Goal: Find specific page/section: Find specific page/section

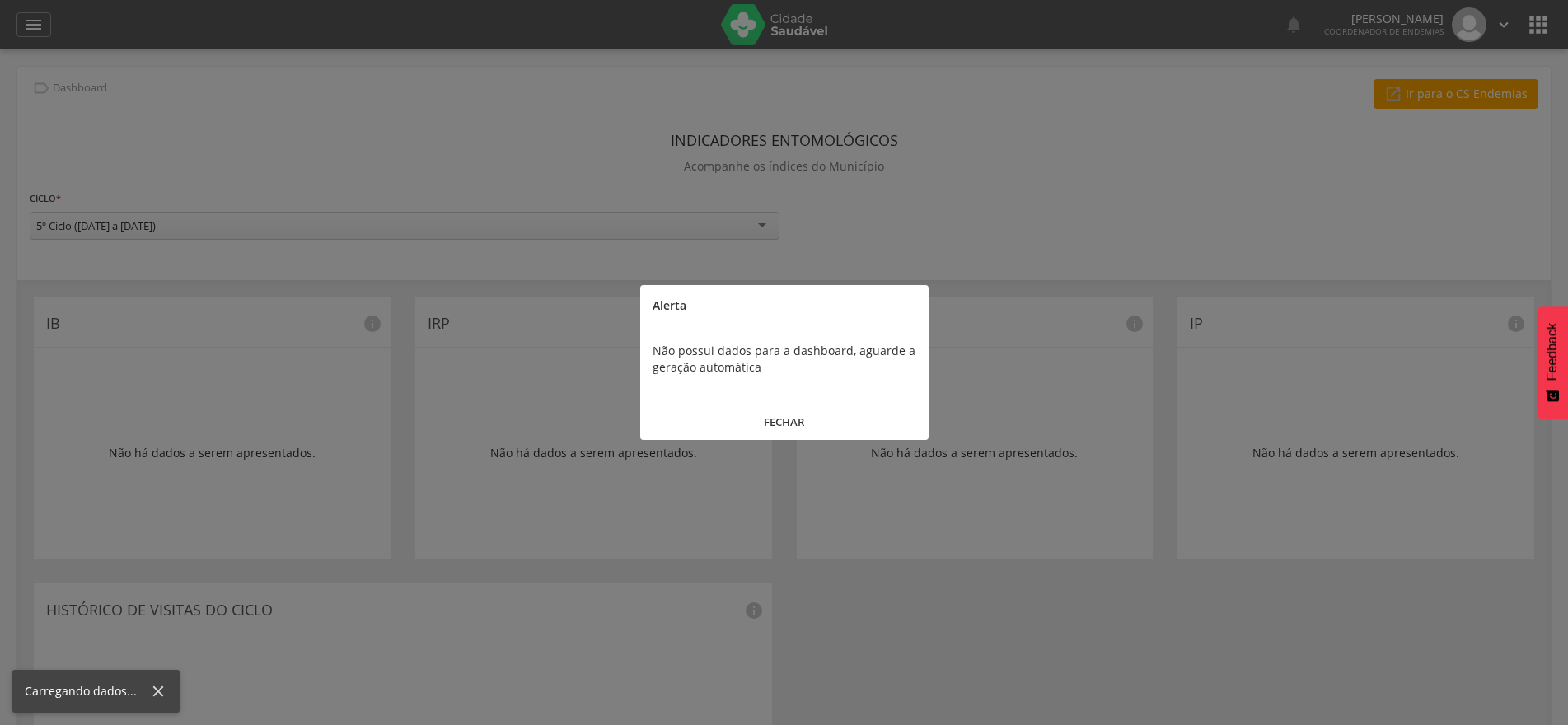
click at [794, 419] on button "FECHAR" at bounding box center [785, 422] width 289 height 36
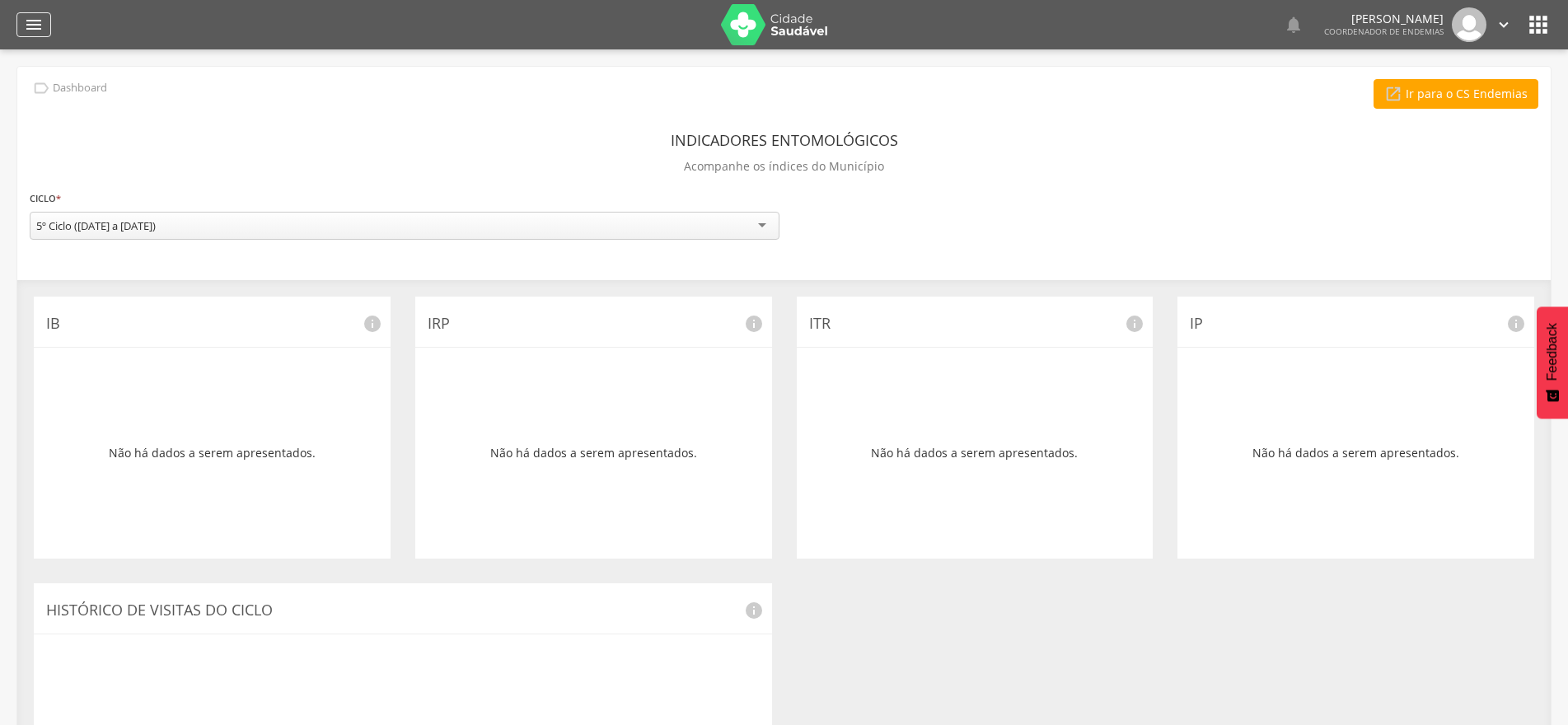
click at [39, 35] on div "" at bounding box center [33, 25] width 35 height 25
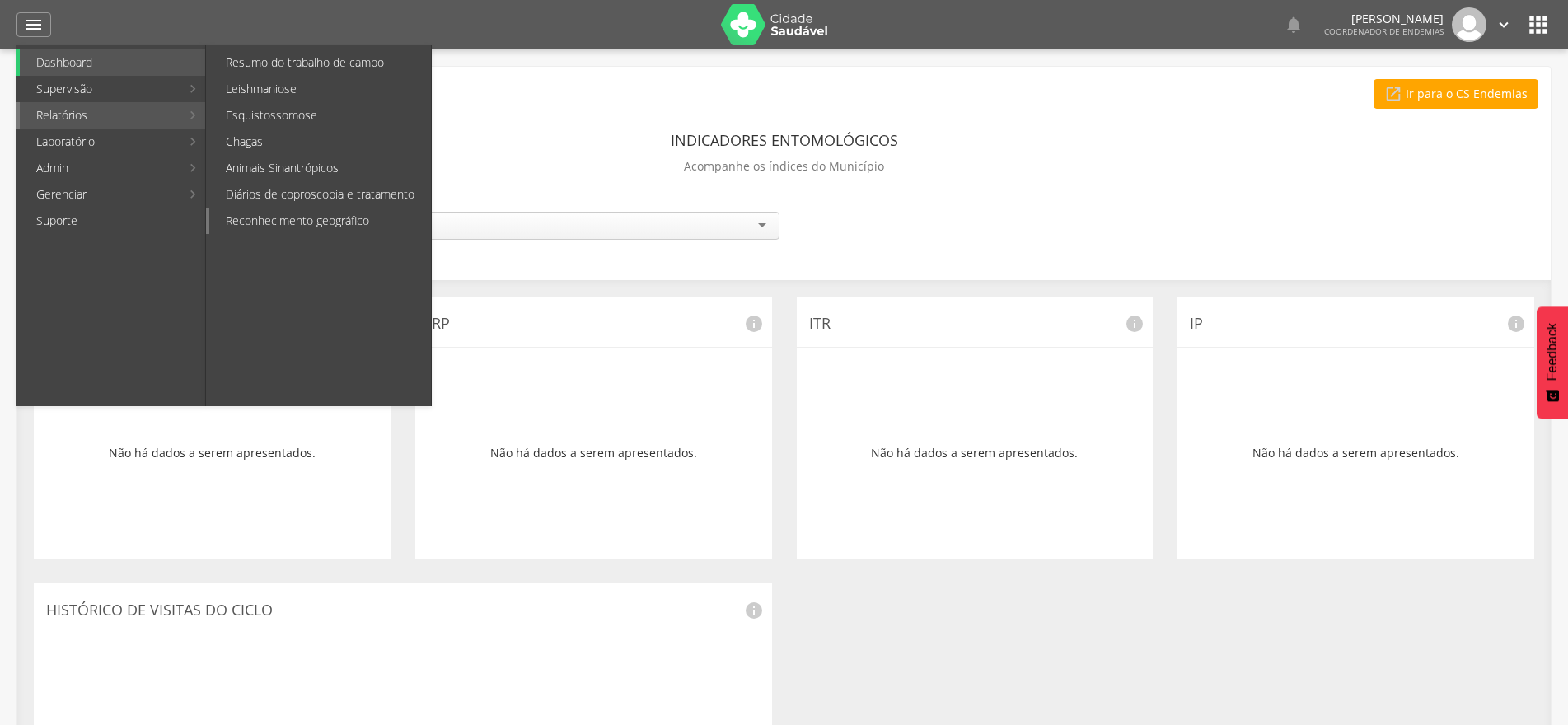
click at [314, 216] on link "Reconhecimento geográfico" at bounding box center [320, 221] width 222 height 27
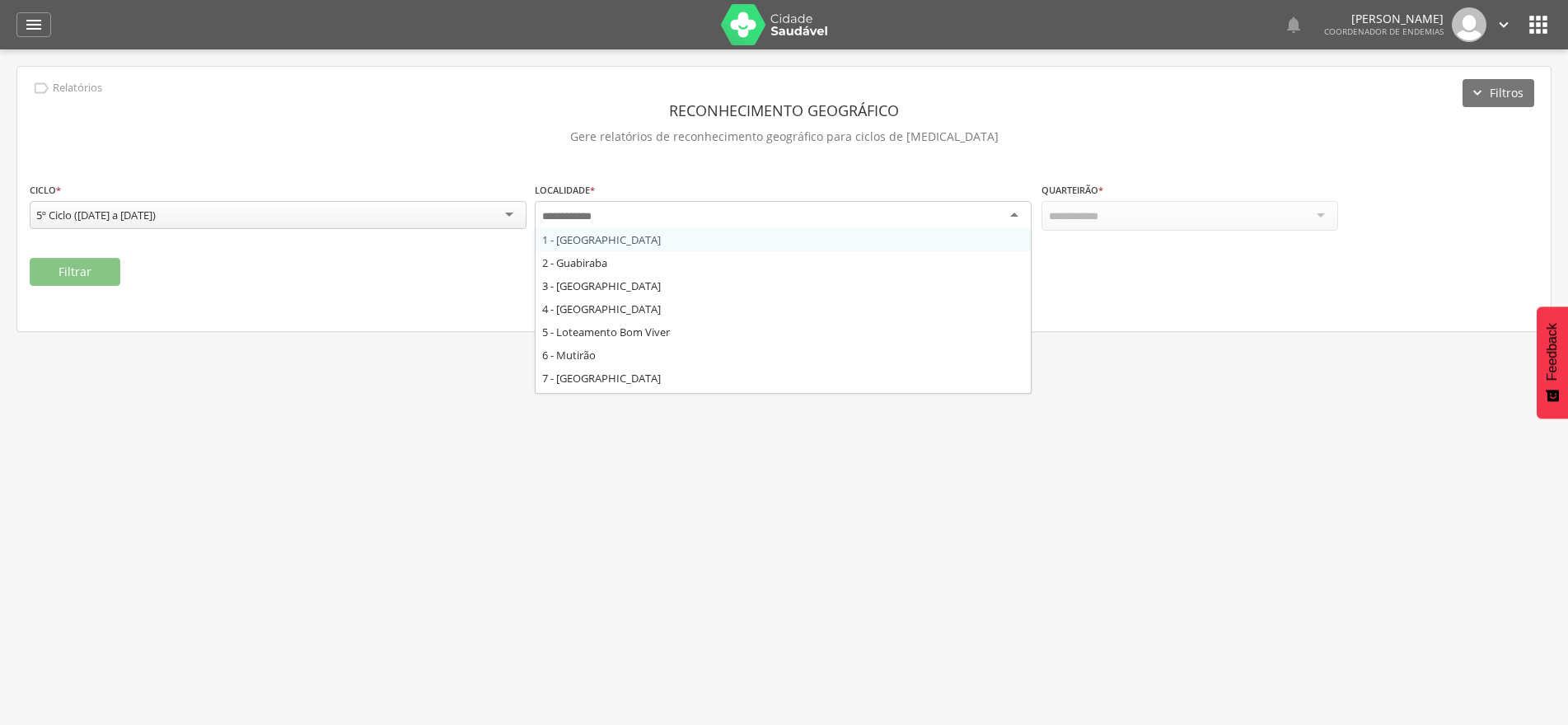
click at [1013, 214] on div at bounding box center [783, 216] width 497 height 29
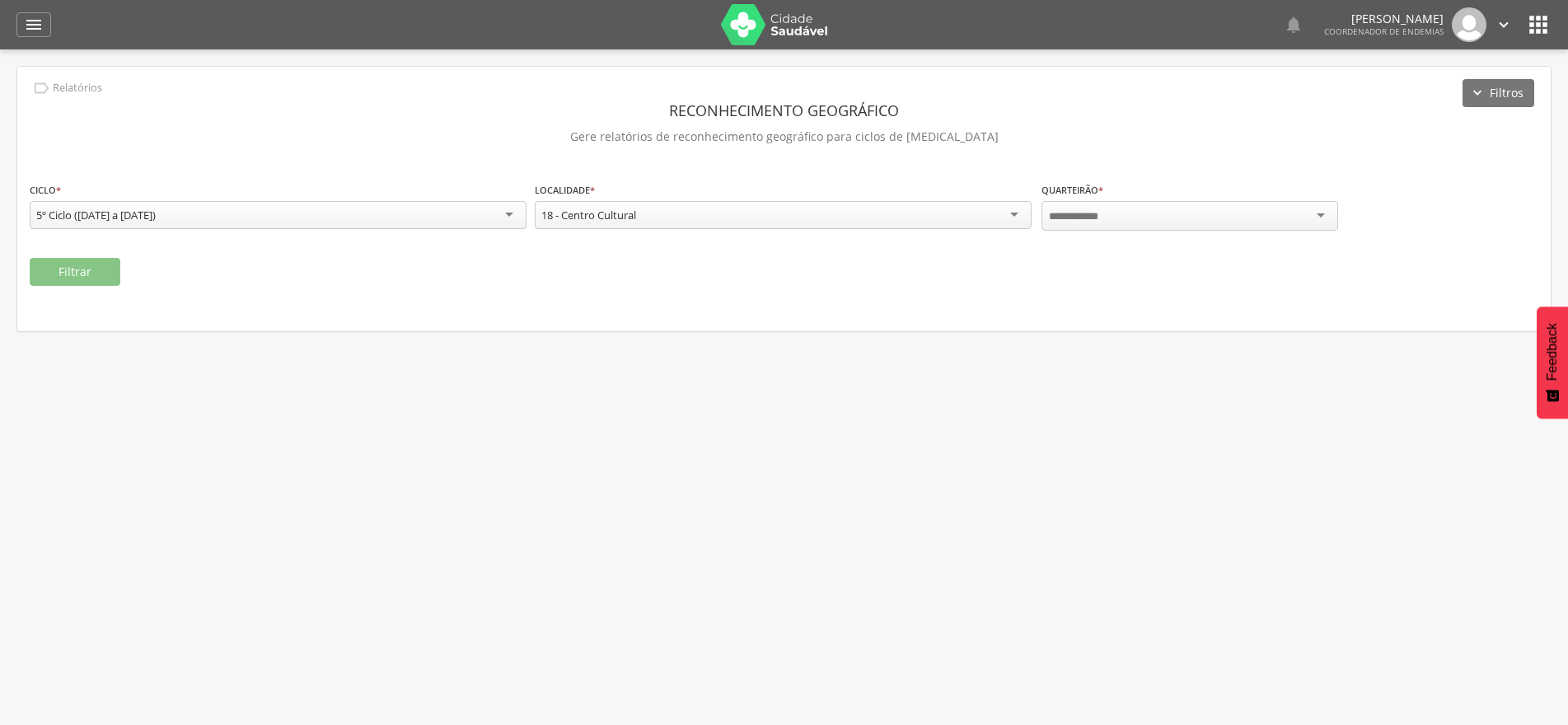
click at [1327, 217] on div at bounding box center [1189, 216] width 297 height 29
click at [20, 26] on div "" at bounding box center [33, 25] width 35 height 25
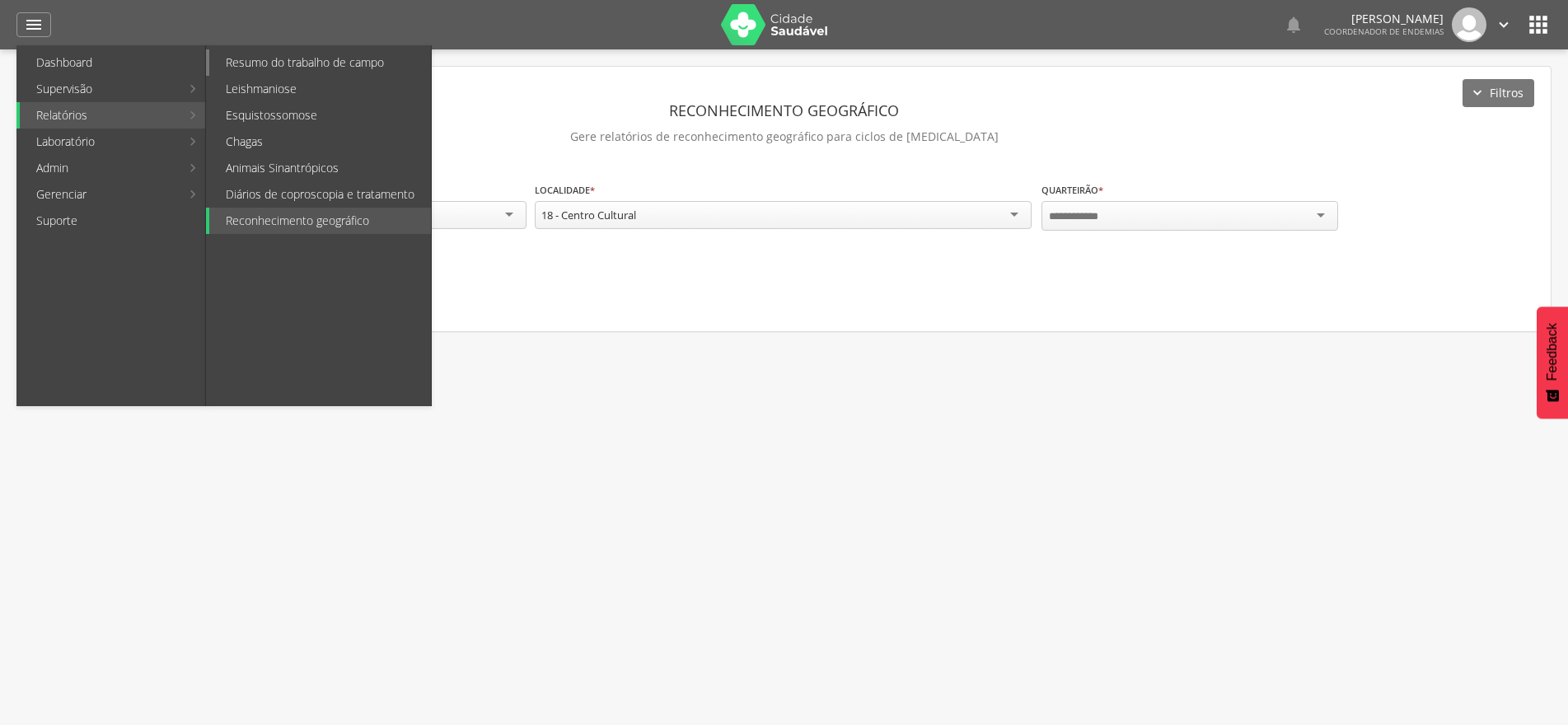
click at [282, 61] on link "Resumo do trabalho de campo" at bounding box center [320, 62] width 222 height 27
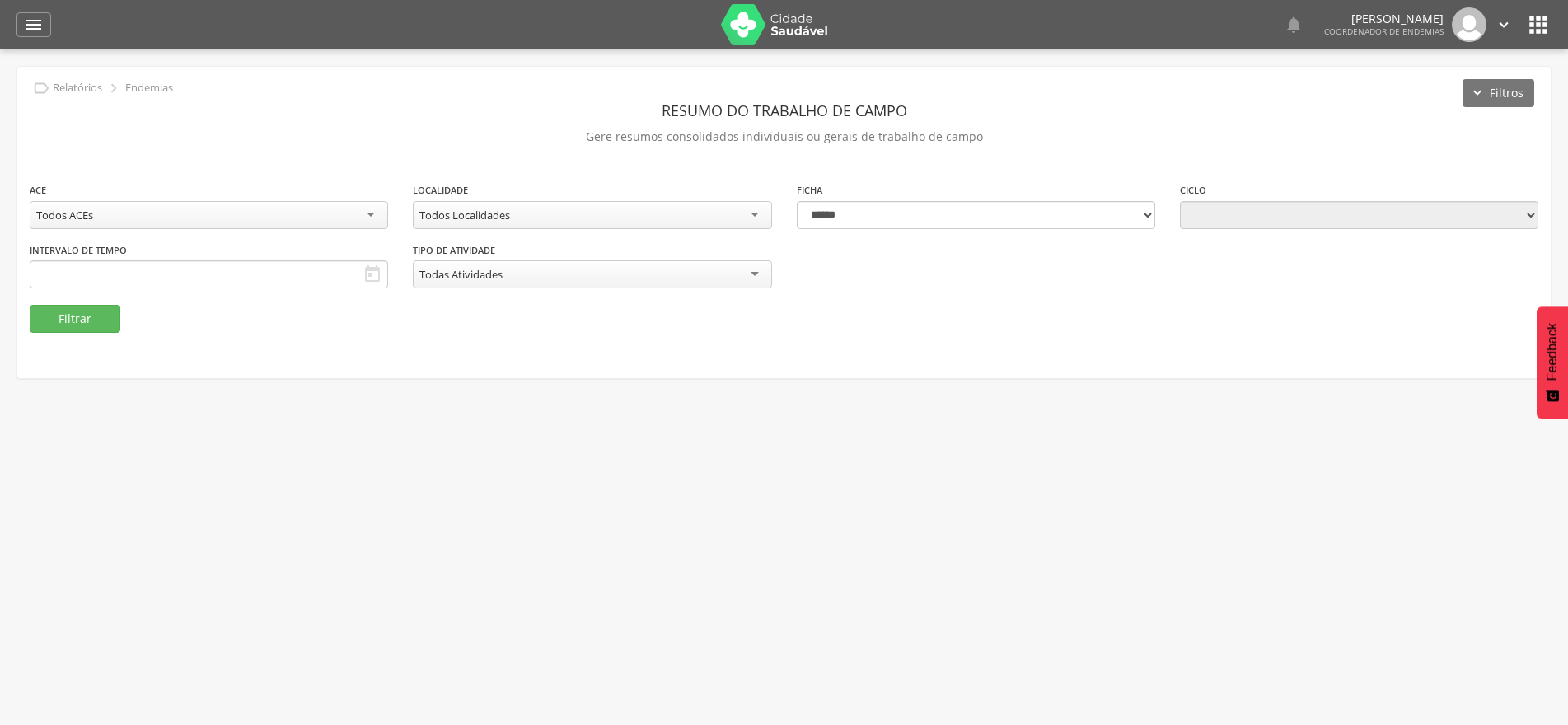
type input "**********"
click at [750, 212] on div "Todos Localidades" at bounding box center [592, 215] width 358 height 28
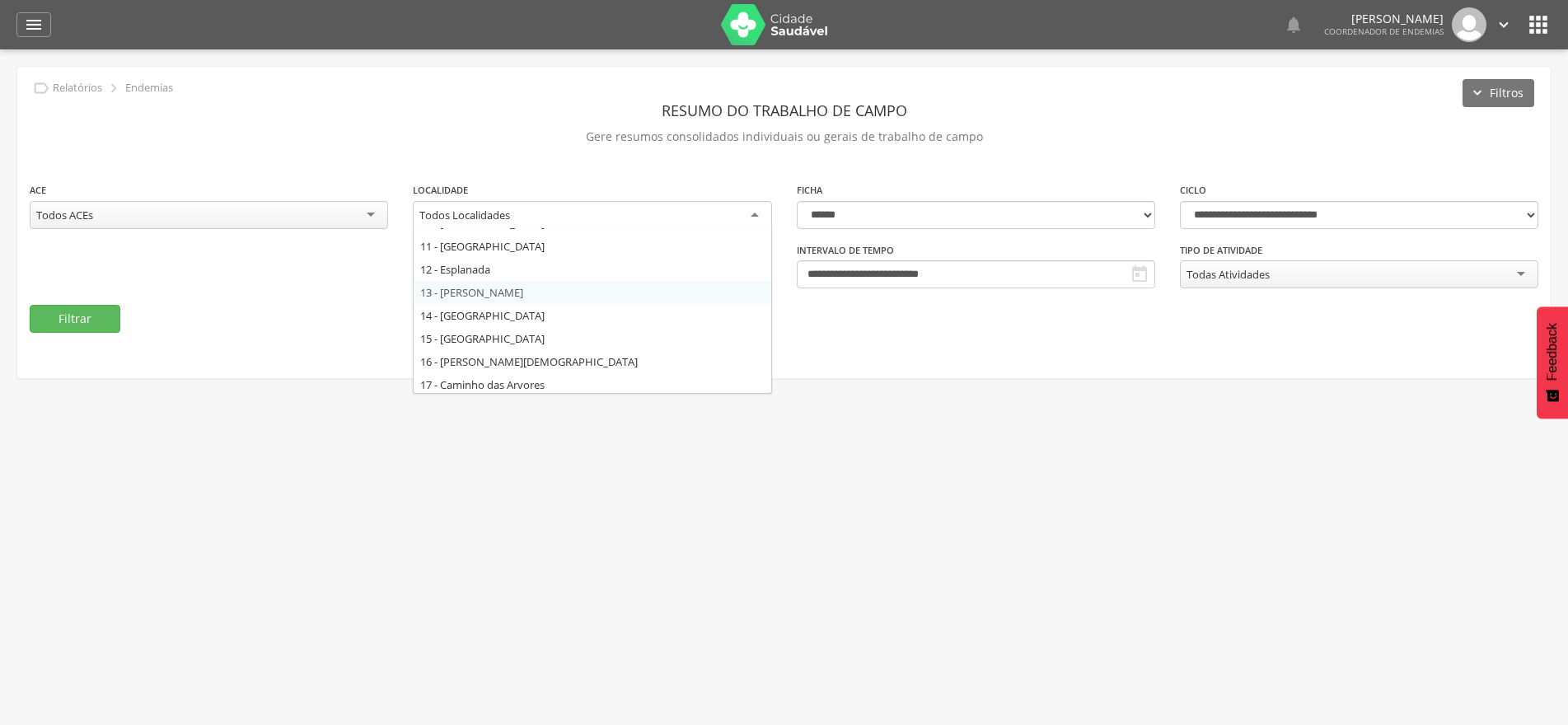
scroll to position [330, 0]
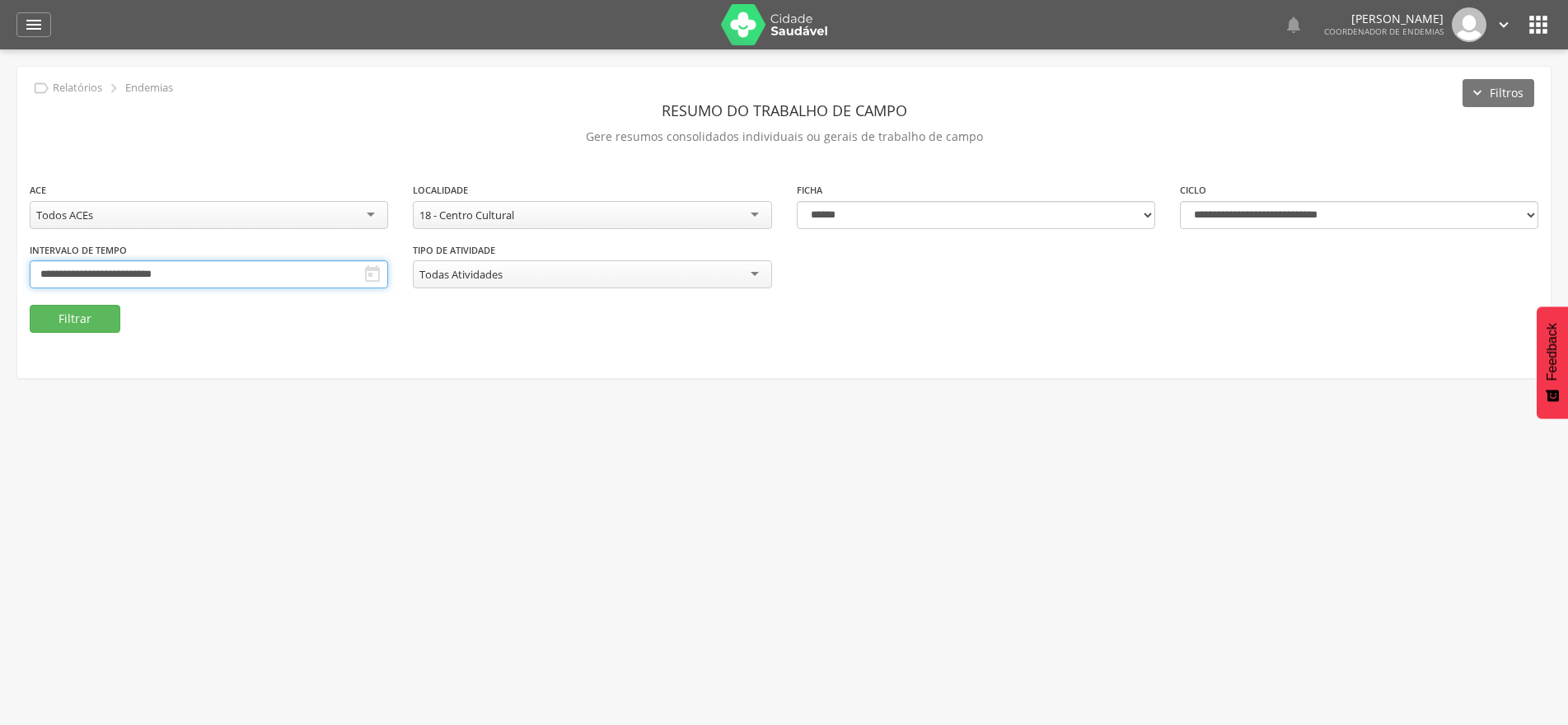
click at [327, 274] on input "**********" at bounding box center [208, 273] width 358 height 28
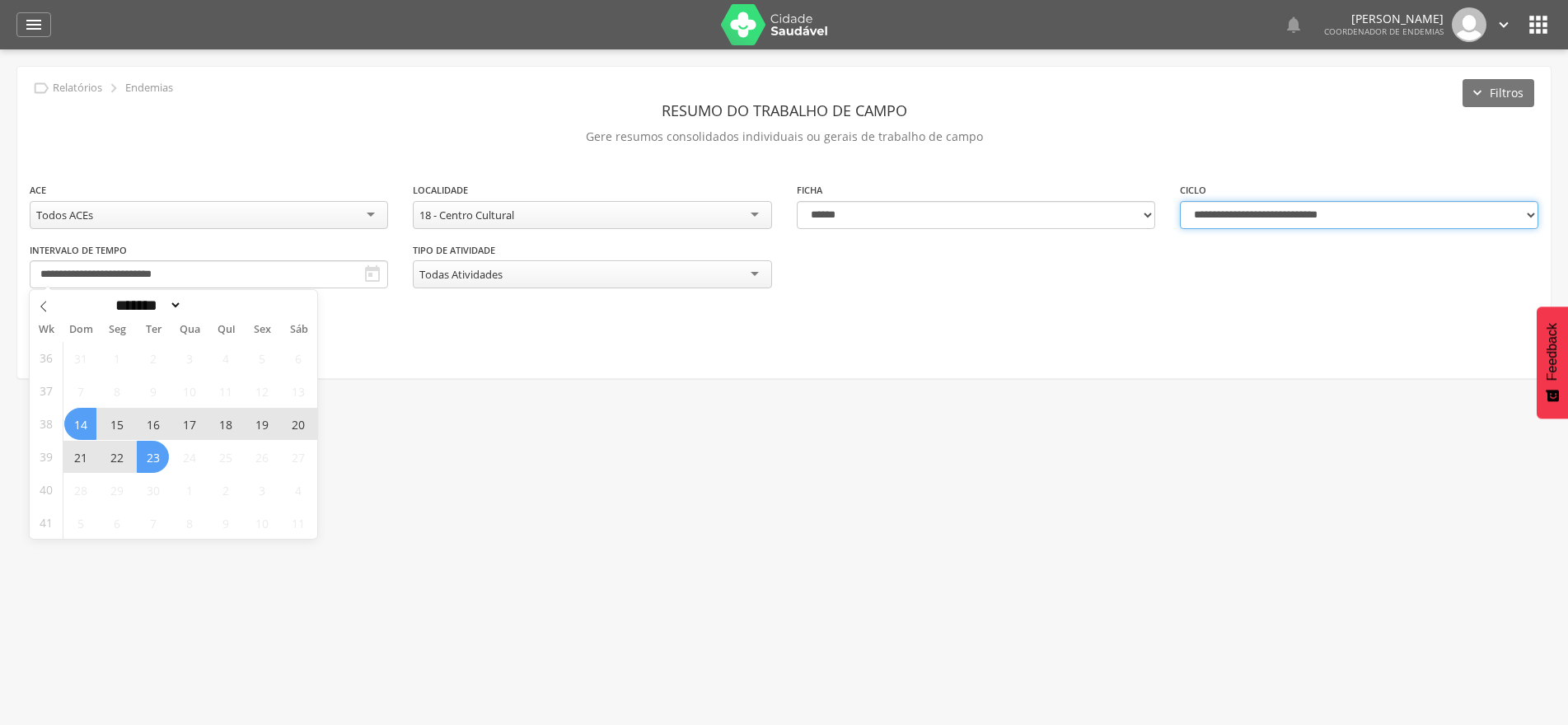
click at [1525, 214] on select "**********" at bounding box center [1359, 215] width 358 height 28
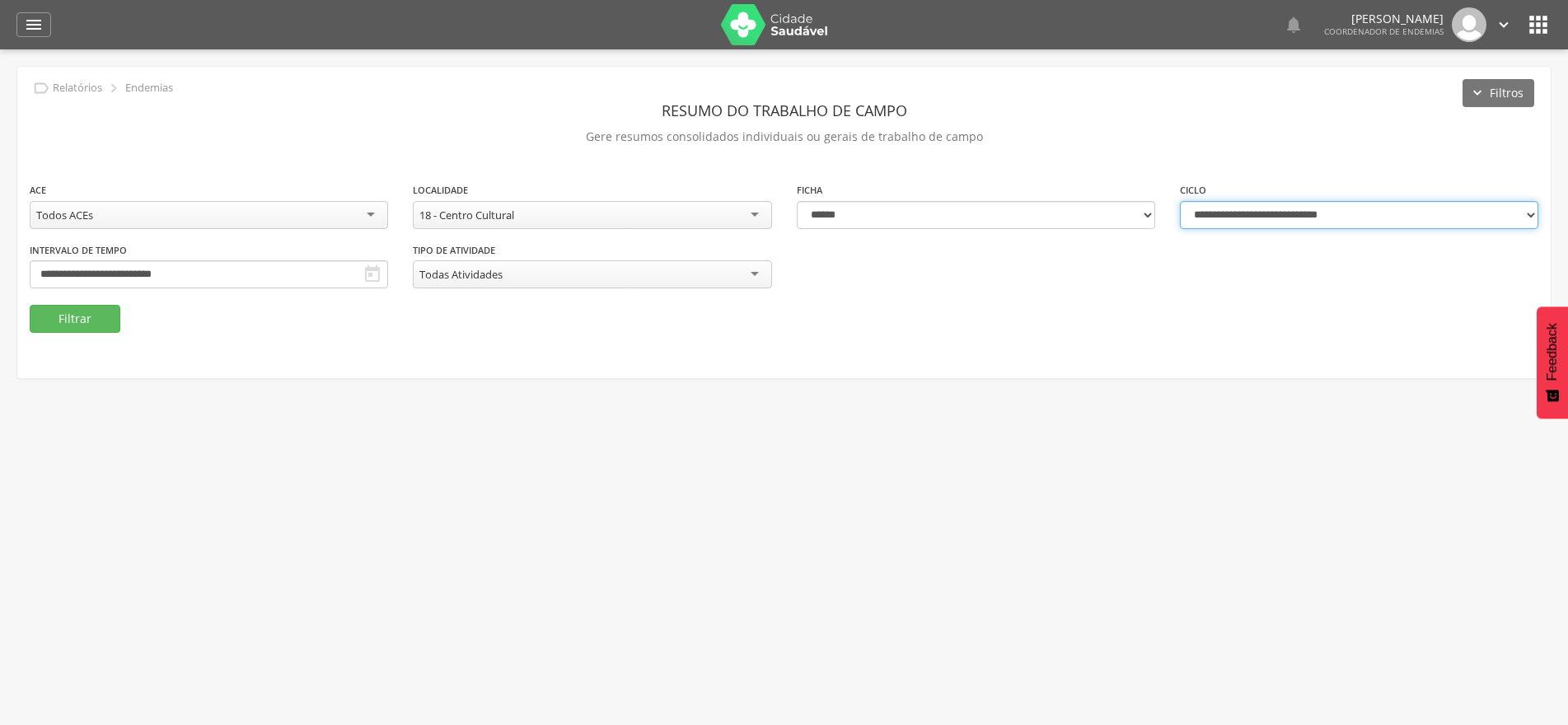
select select "**********"
click at [1180, 201] on select "**********" at bounding box center [1359, 215] width 358 height 28
type input "**********"
click at [52, 314] on button "Filtrar" at bounding box center [75, 318] width 91 height 28
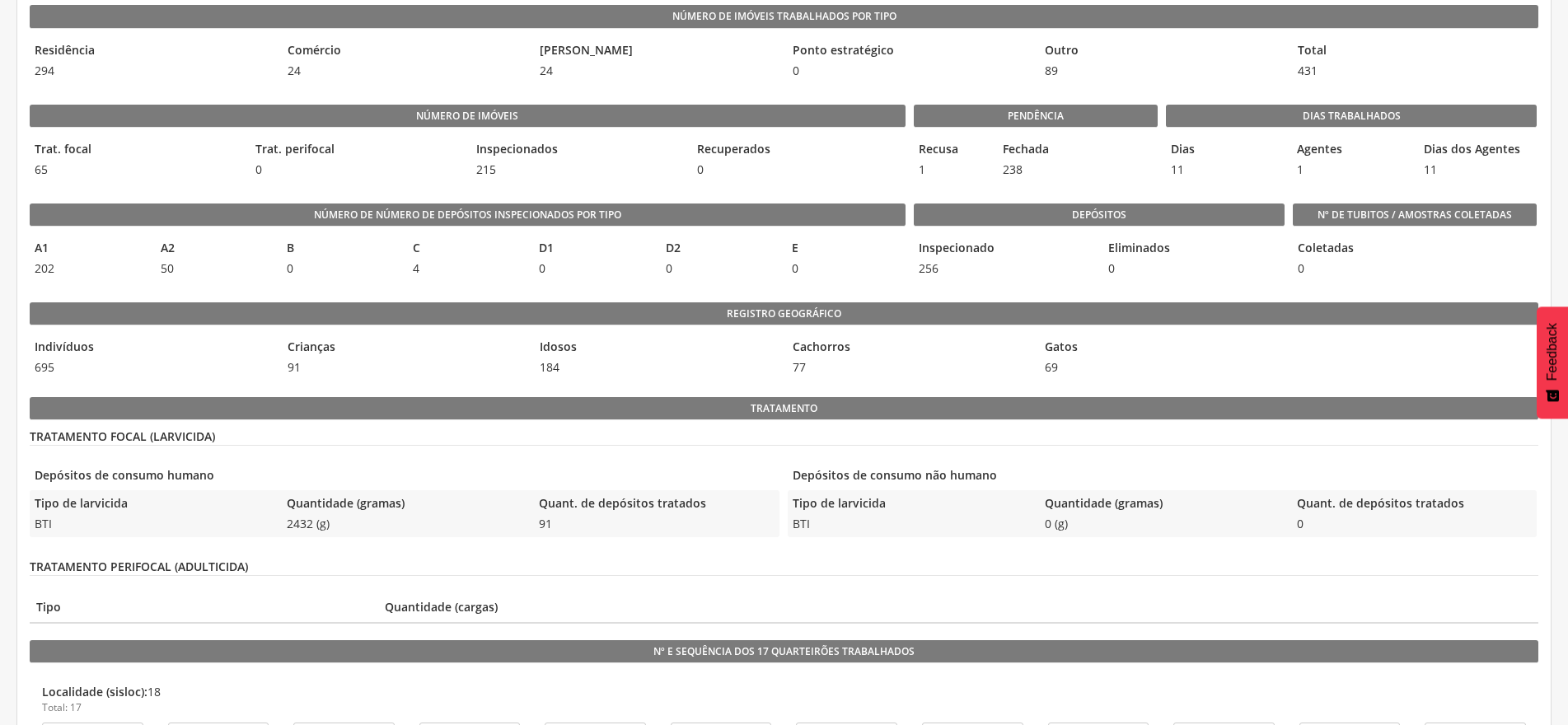
scroll to position [0, 0]
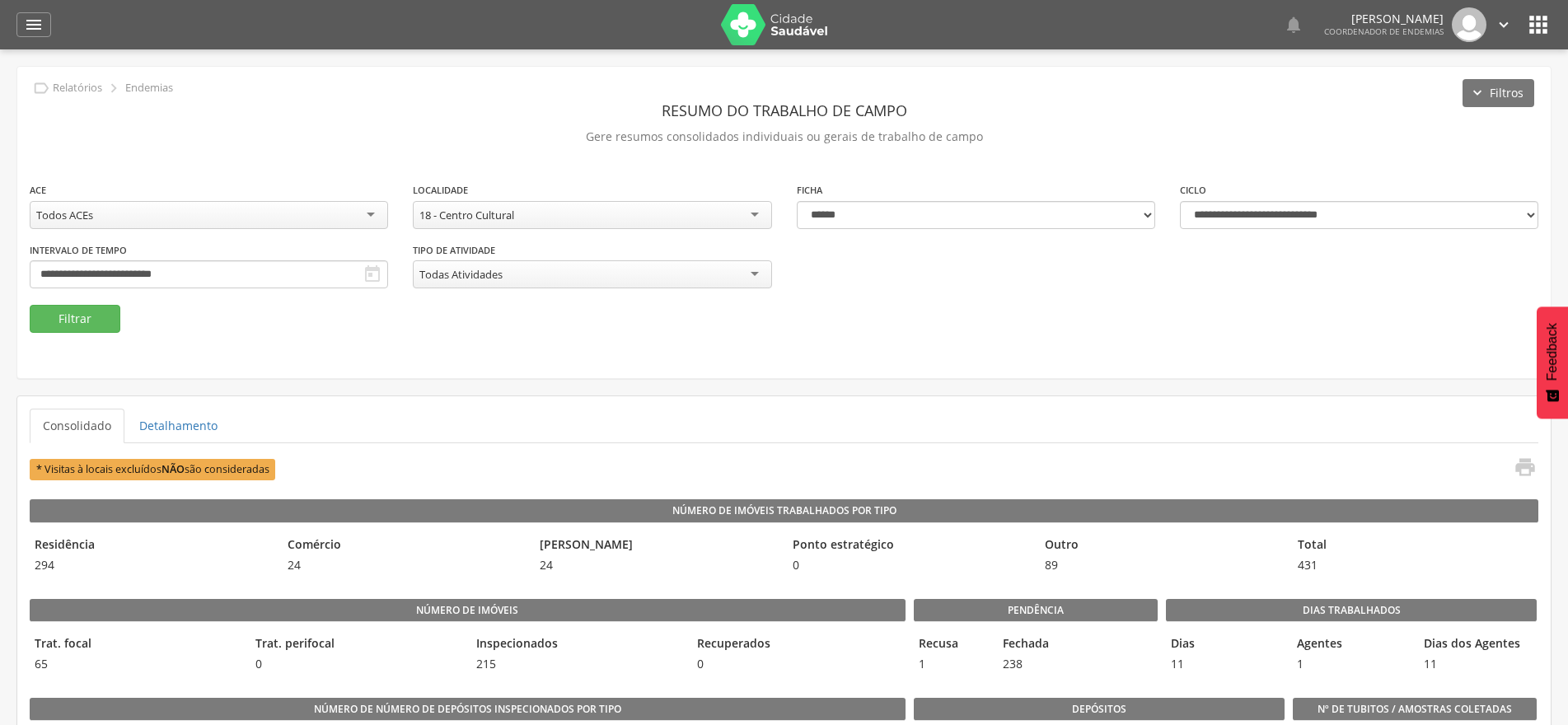
click at [747, 214] on div "18 - Centro Cultural" at bounding box center [592, 215] width 358 height 28
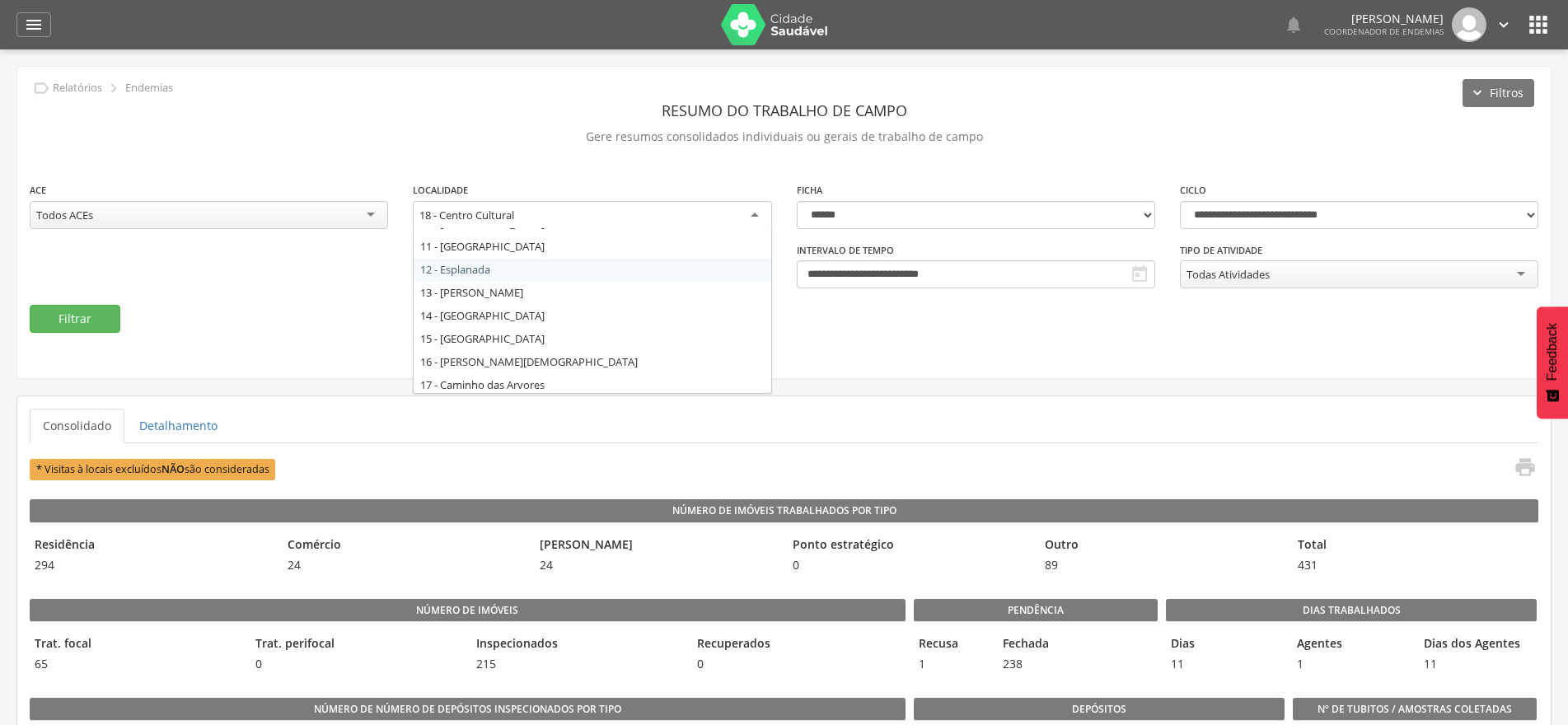
scroll to position [165, 0]
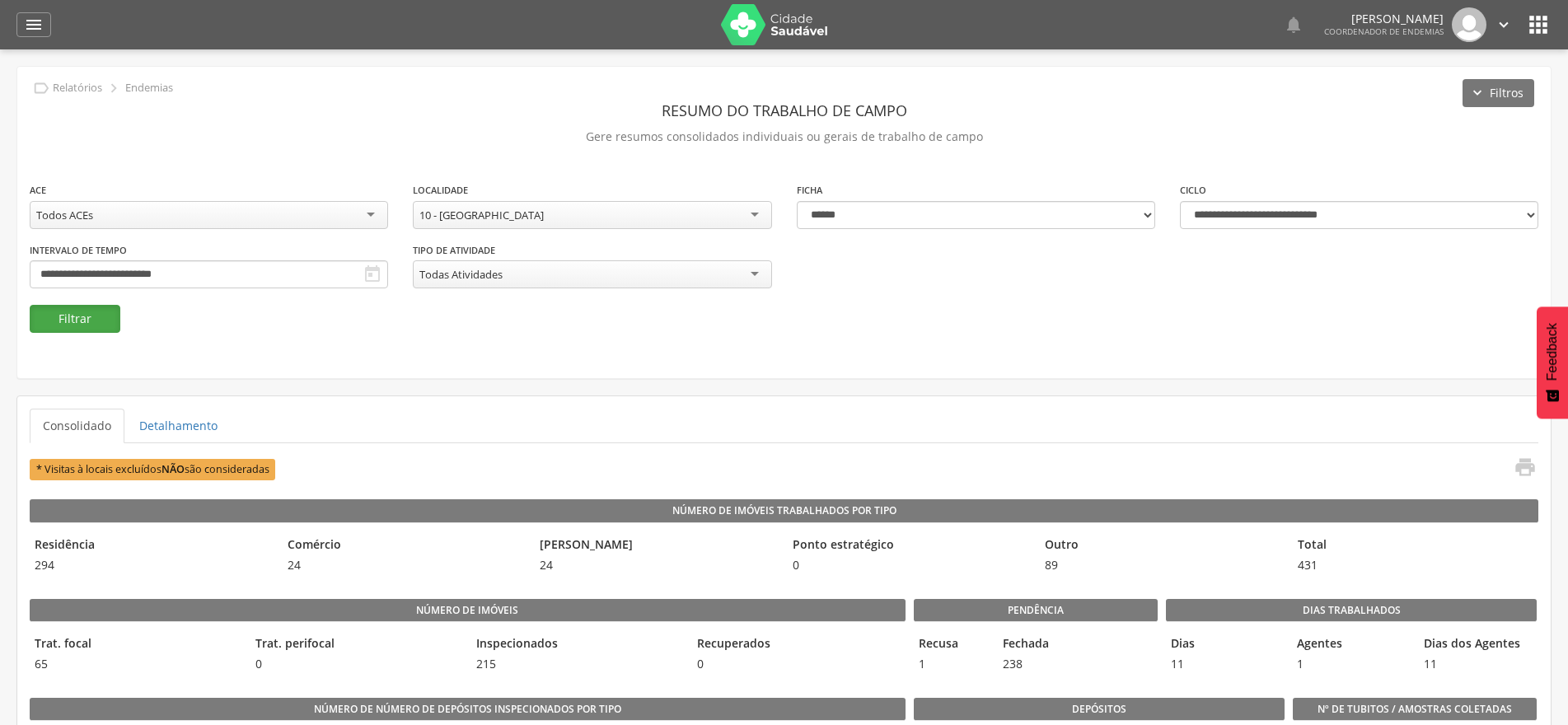
click at [64, 323] on button "Filtrar" at bounding box center [75, 318] width 91 height 28
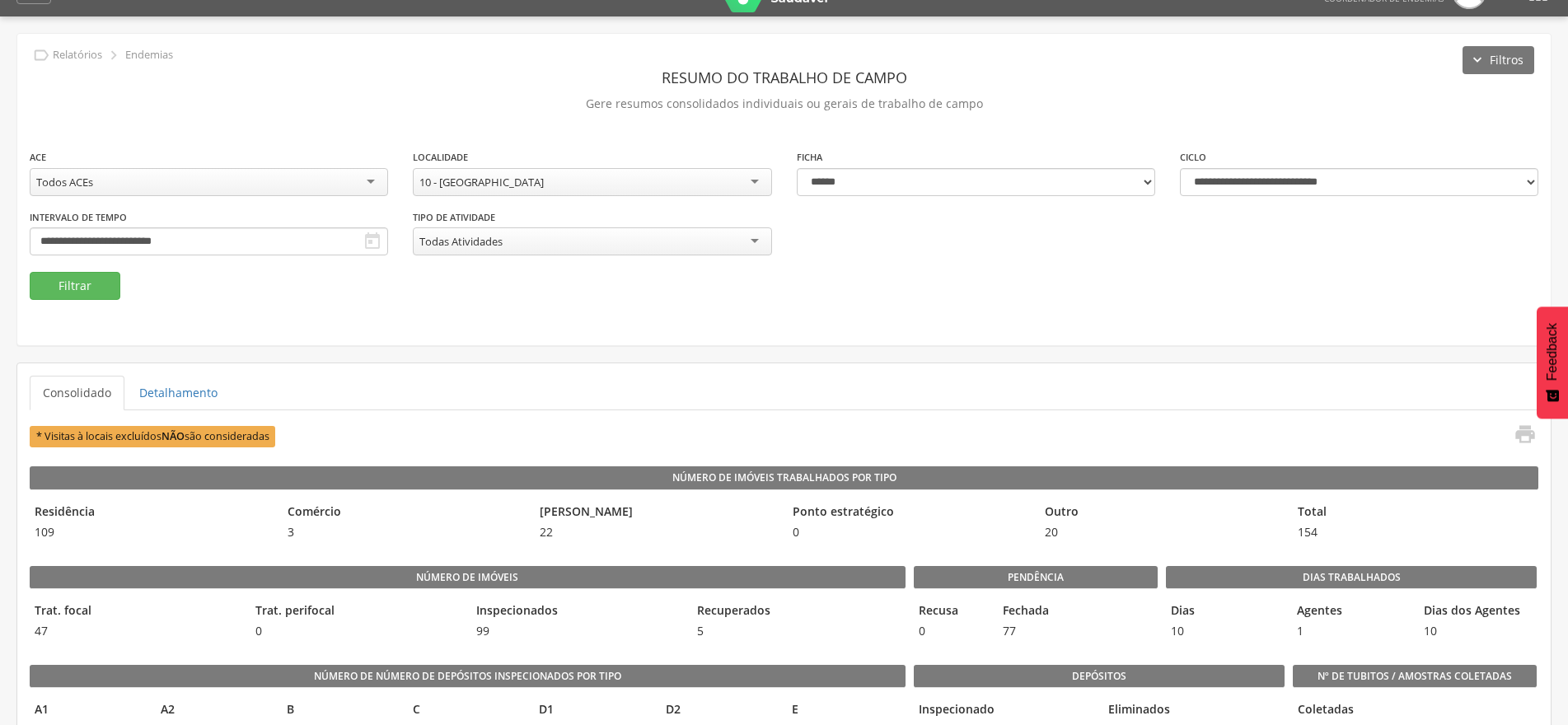
scroll to position [0, 0]
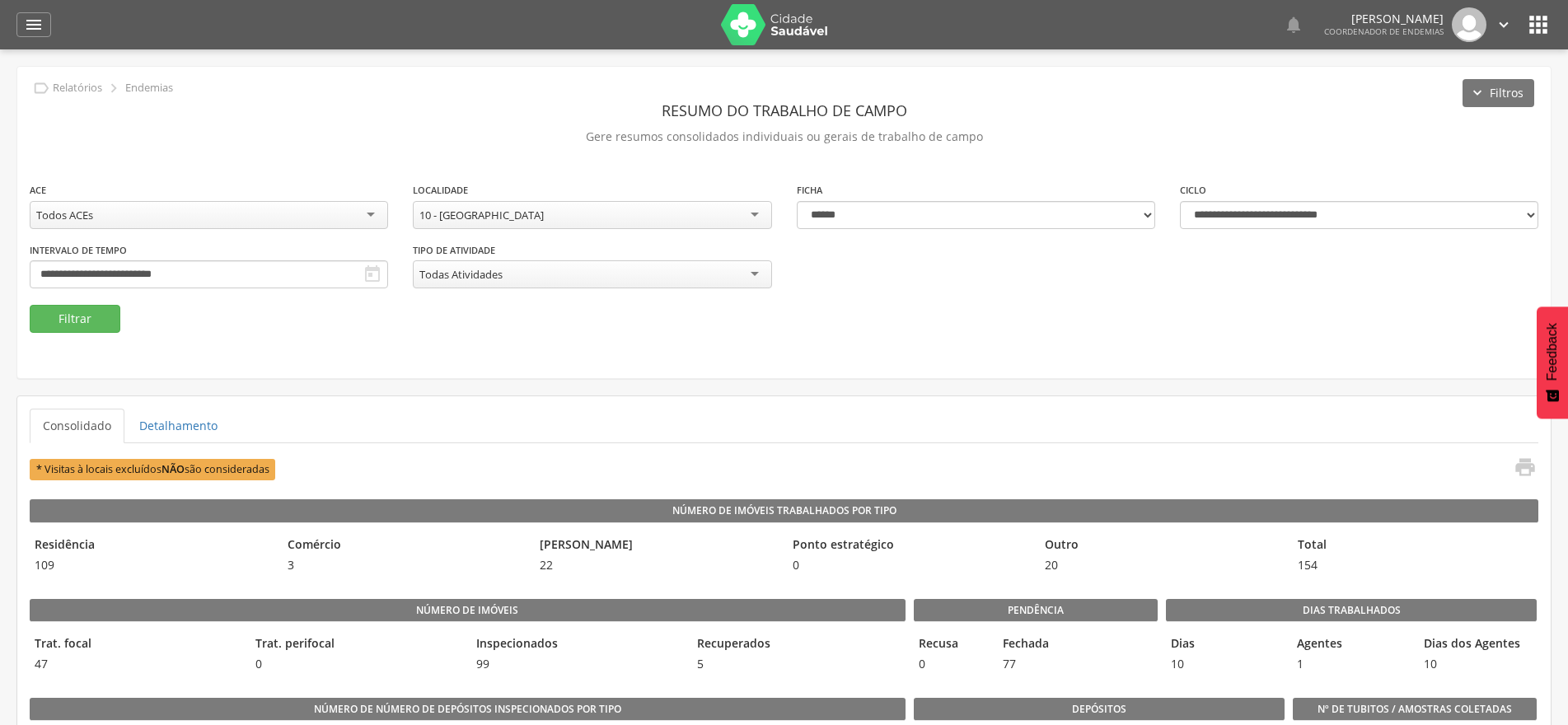
click at [746, 215] on div "10 - [GEOGRAPHIC_DATA]" at bounding box center [592, 215] width 358 height 28
click at [91, 321] on button "Filtrar" at bounding box center [75, 318] width 91 height 28
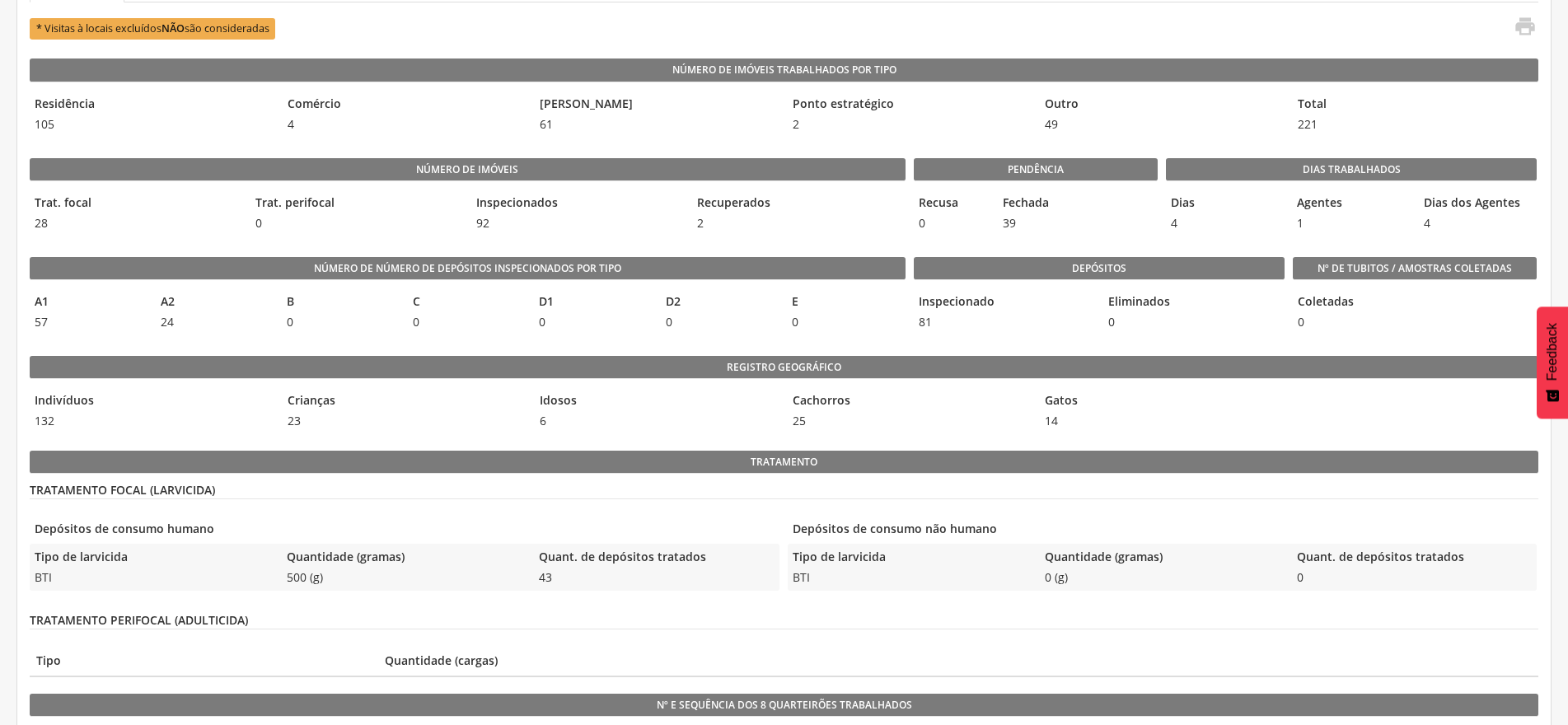
scroll to position [494, 0]
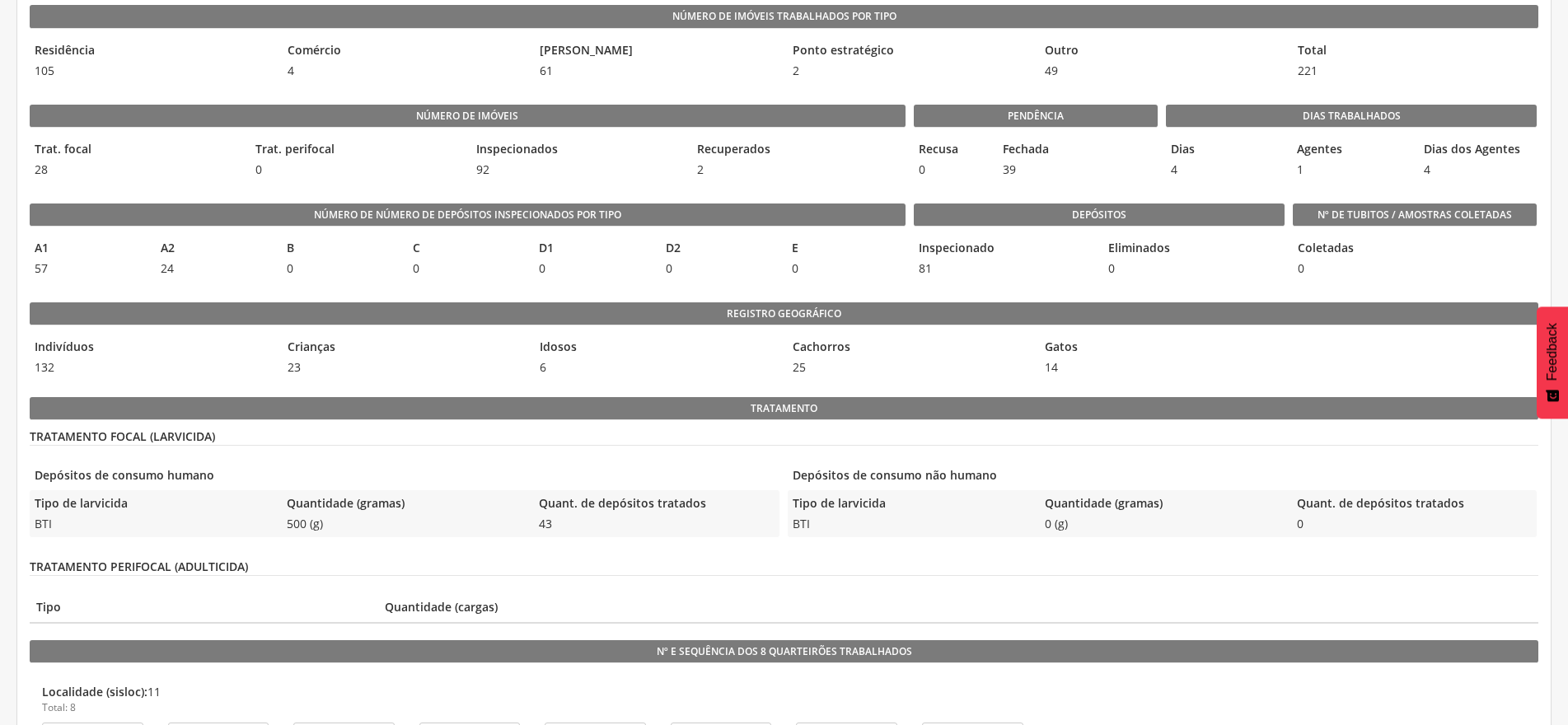
click at [849, 80] on div "Ponto estratégico 2" at bounding box center [910, 61] width 245 height 47
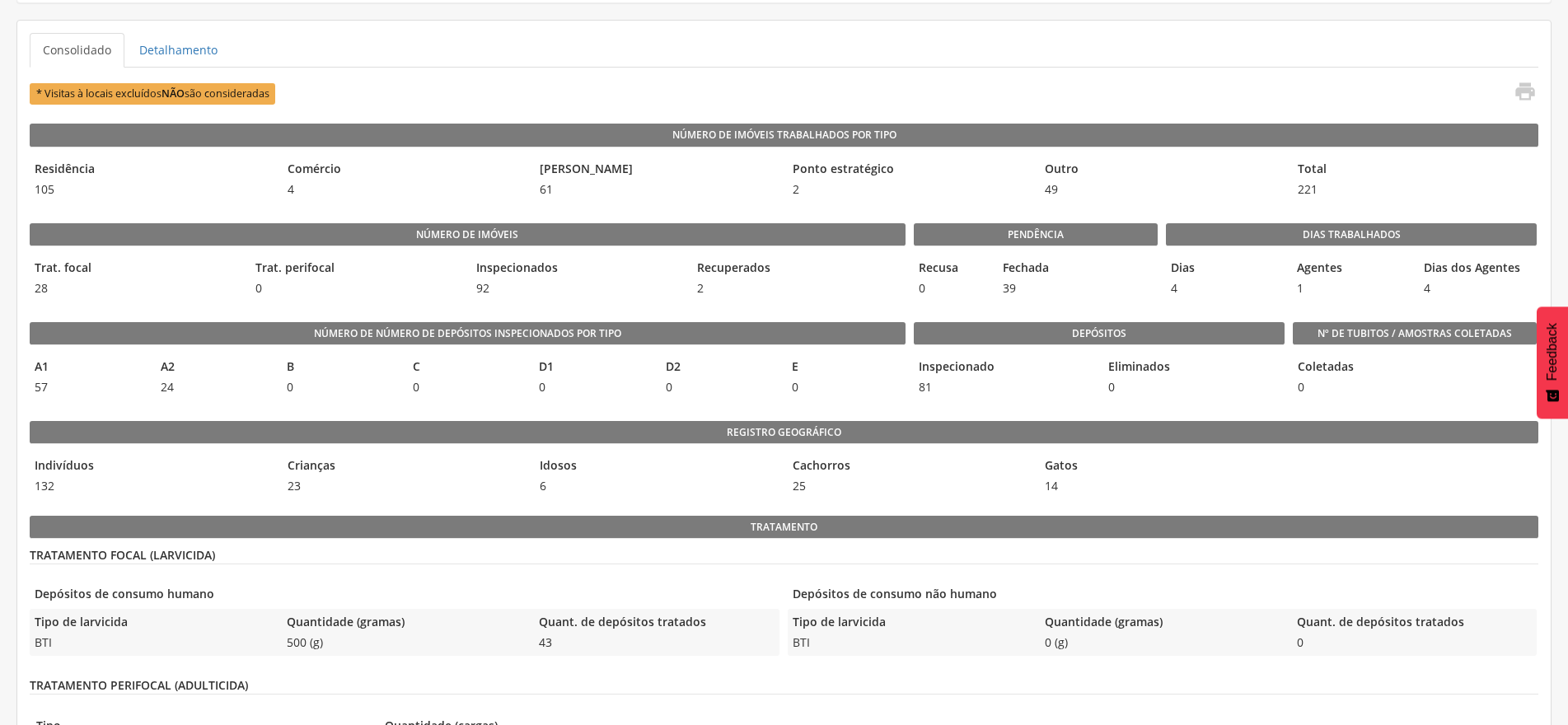
scroll to position [0, 0]
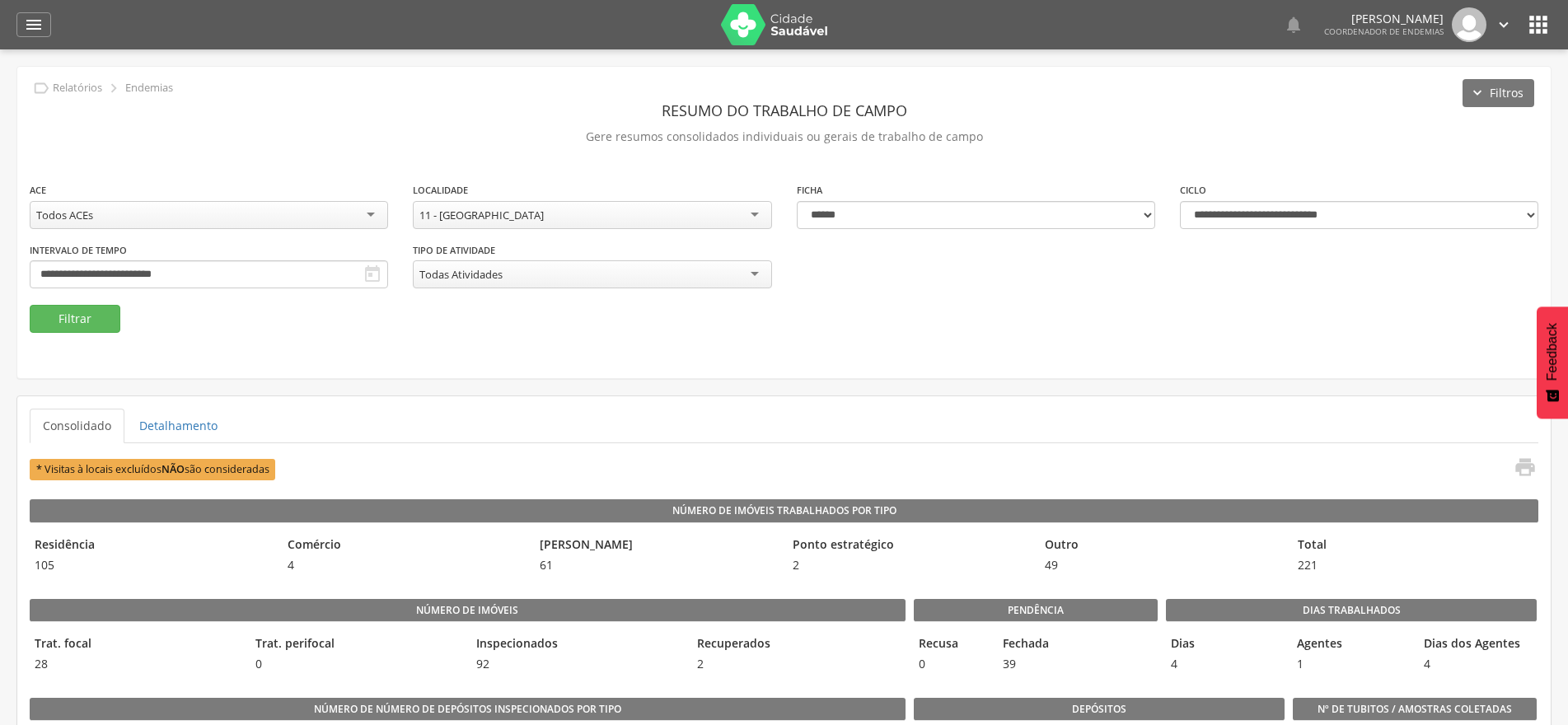
click at [755, 216] on div "11 - [GEOGRAPHIC_DATA]" at bounding box center [592, 215] width 358 height 28
click at [66, 313] on button "Filtrar" at bounding box center [75, 318] width 91 height 28
click at [754, 218] on div "1 - [GEOGRAPHIC_DATA]" at bounding box center [592, 215] width 358 height 28
click at [70, 317] on button "Filtrar" at bounding box center [75, 318] width 91 height 28
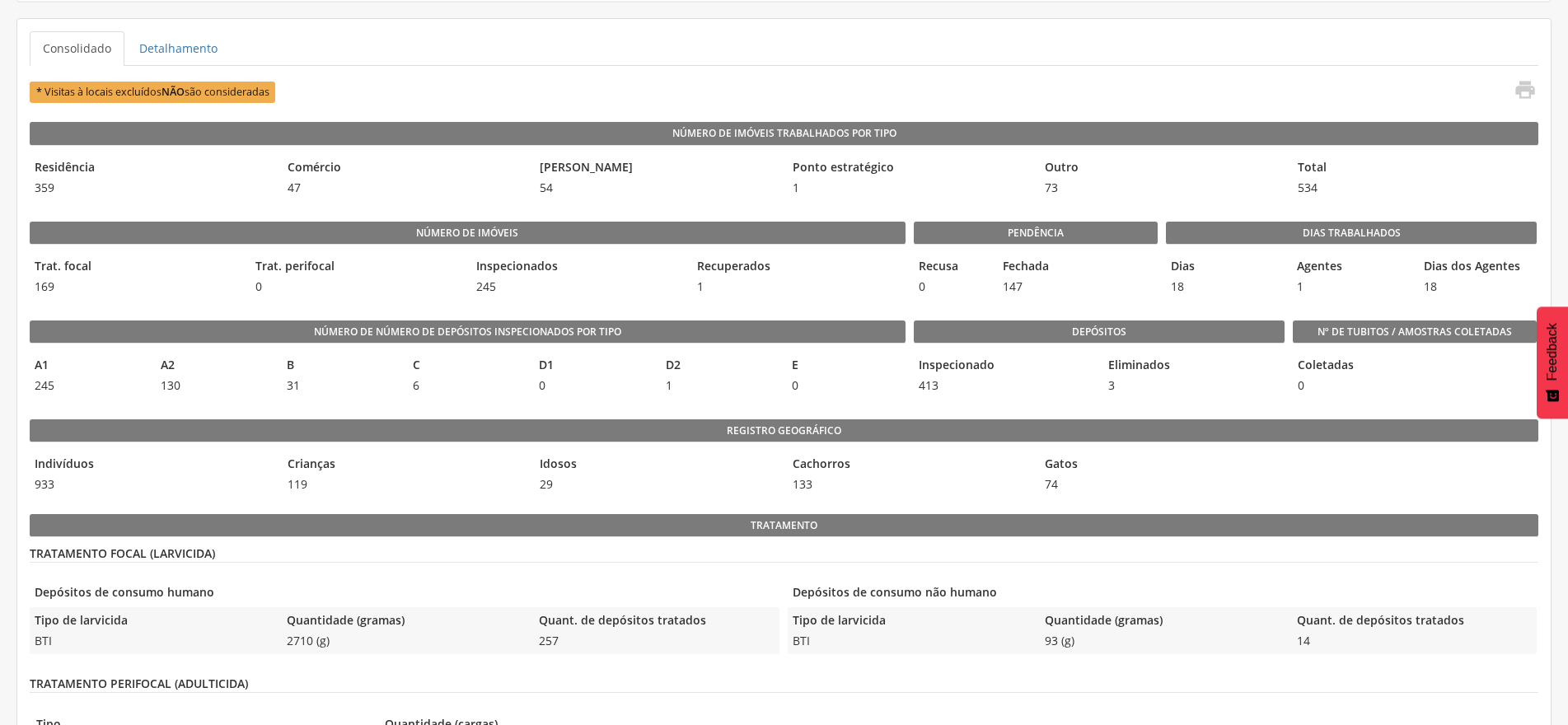
scroll to position [494, 0]
